Goal: Task Accomplishment & Management: Manage account settings

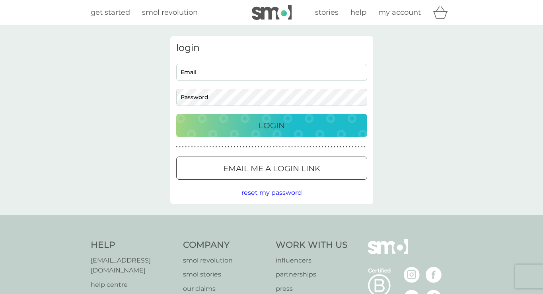
type input "[PERSON_NAME][EMAIL_ADDRESS][DOMAIN_NAME]"
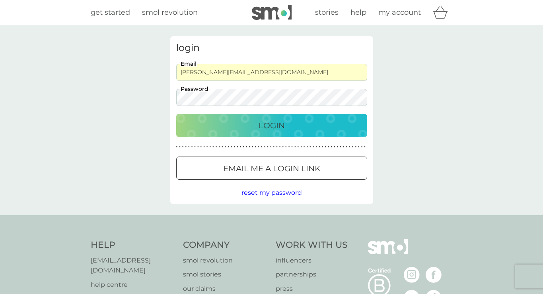
click at [262, 124] on p "Login" at bounding box center [272, 125] width 26 height 13
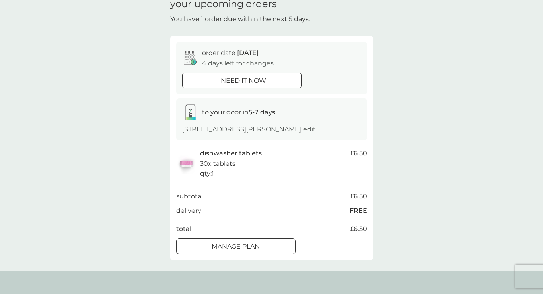
scroll to position [39, 0]
click at [217, 247] on p "Manage plan" at bounding box center [236, 245] width 48 height 10
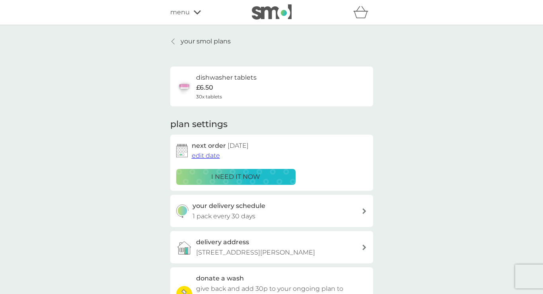
click at [202, 156] on span "edit date" at bounding box center [206, 156] width 28 height 8
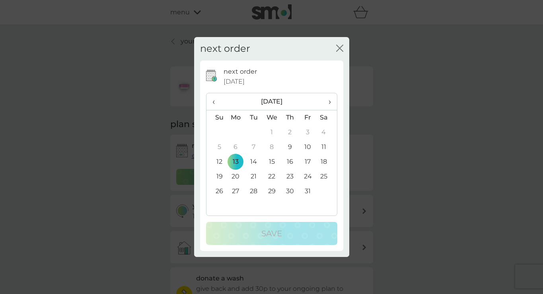
click at [336, 47] on icon "close" at bounding box center [339, 48] width 7 height 7
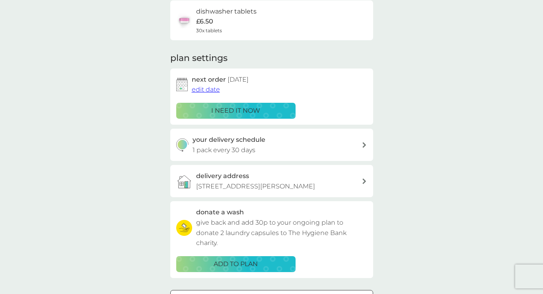
scroll to position [67, 0]
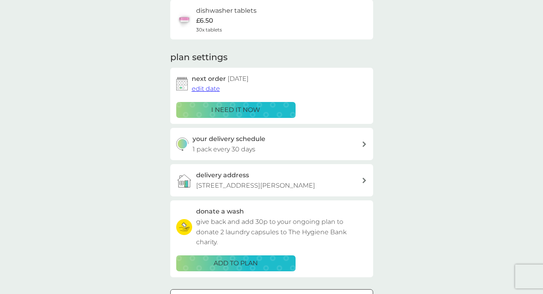
click at [280, 147] on div "your delivery schedule 1 pack every 30 days" at bounding box center [276, 144] width 169 height 20
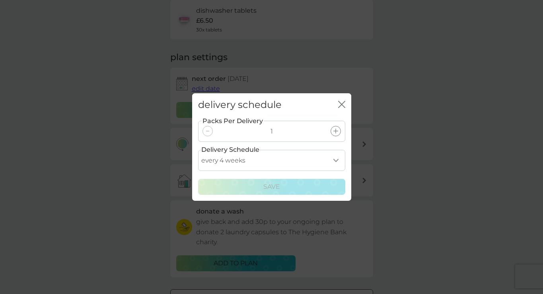
click at [335, 157] on select "every 1 week every 2 weeks every 3 weeks every 4 weeks every 5 weeks every 6 we…" at bounding box center [271, 160] width 147 height 21
select select "35"
click at [198, 150] on select "every 1 week every 2 weeks every 3 weeks every 4 weeks every 5 weeks every 6 we…" at bounding box center [271, 160] width 147 height 21
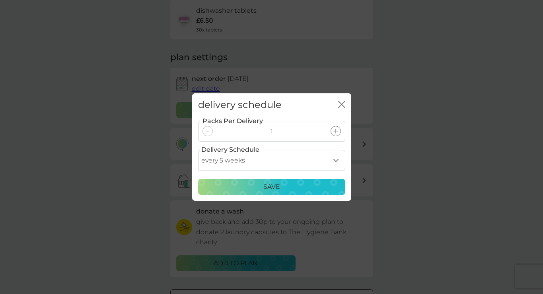
click at [292, 184] on div "Save" at bounding box center [271, 186] width 137 height 10
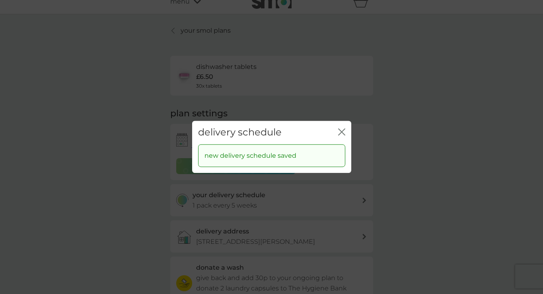
scroll to position [0, 0]
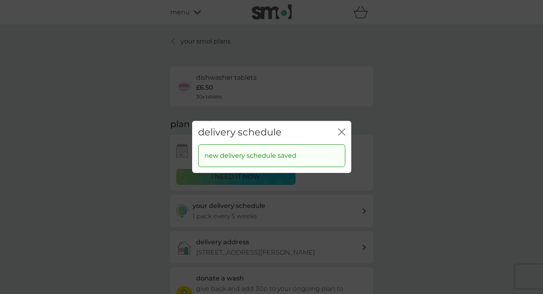
click at [343, 130] on icon "close" at bounding box center [343, 131] width 3 height 6
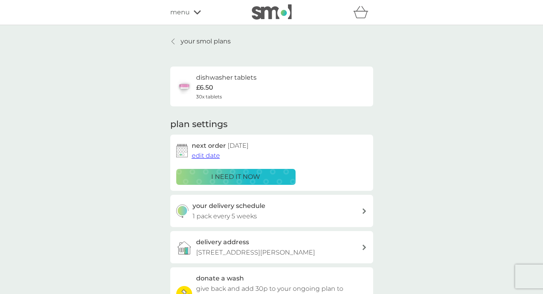
click at [206, 156] on span "edit date" at bounding box center [206, 156] width 28 height 8
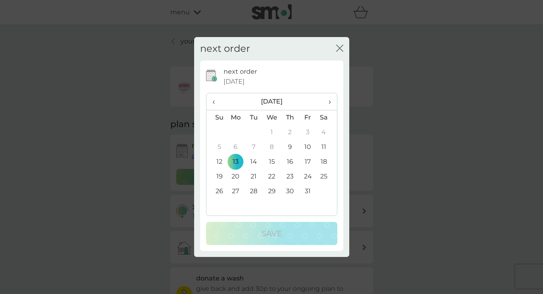
click at [329, 103] on span "›" at bounding box center [327, 101] width 8 height 17
click at [237, 147] on td "3" at bounding box center [236, 147] width 18 height 15
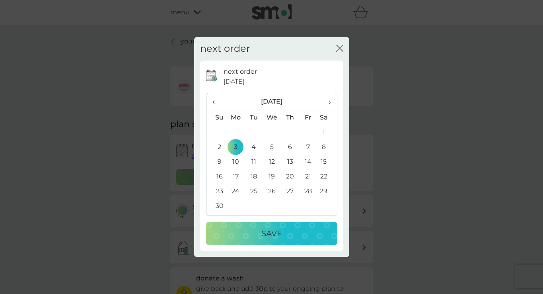
click at [272, 231] on p "Save" at bounding box center [271, 233] width 21 height 13
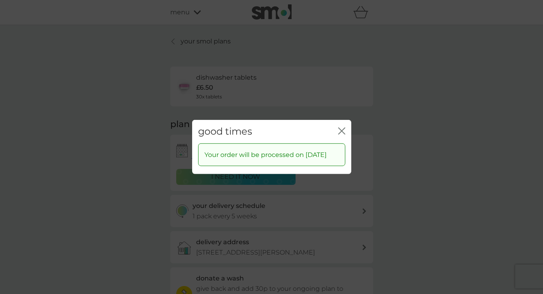
click at [159, 64] on div "good times close Your order will be processed on 3 Nov 2025" at bounding box center [271, 147] width 543 height 294
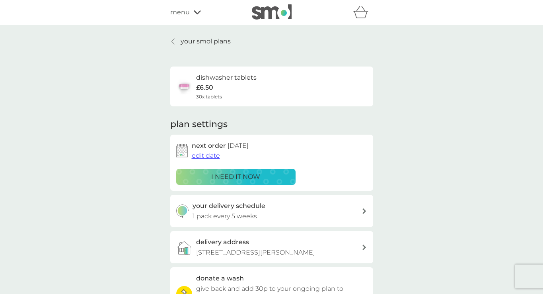
click at [196, 41] on p "your smol plans" at bounding box center [206, 41] width 50 height 10
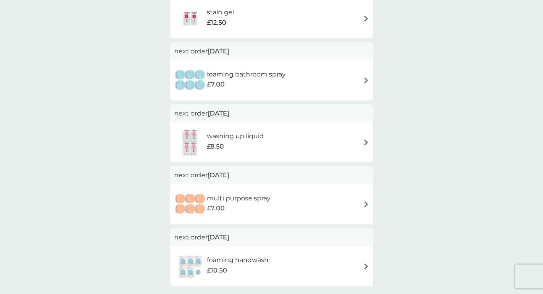
scroll to position [305, 0]
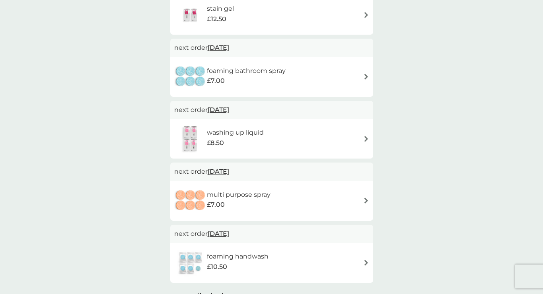
click at [233, 136] on h6 "washing up liquid" at bounding box center [235, 132] width 57 height 10
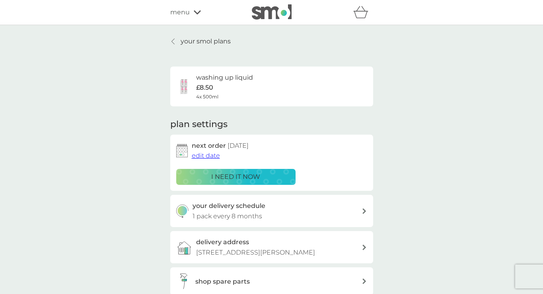
click at [226, 177] on p "i need it now" at bounding box center [235, 176] width 49 height 10
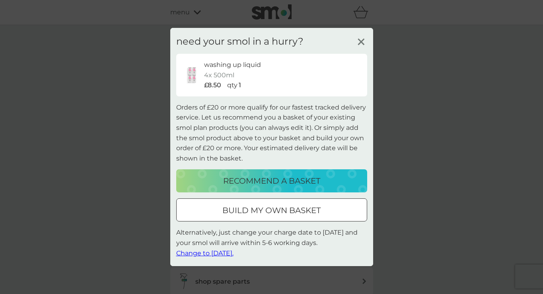
click at [210, 253] on span "Change to tomorrow." at bounding box center [204, 253] width 57 height 8
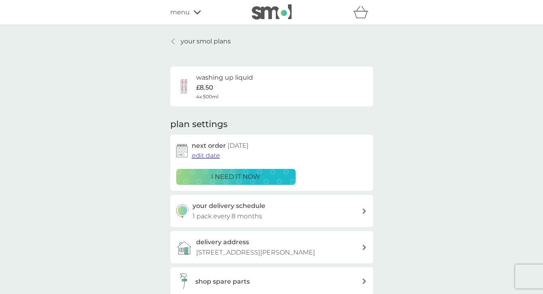
click at [190, 37] on p "your smol plans" at bounding box center [206, 41] width 50 height 10
